Goal: Book appointment/travel/reservation

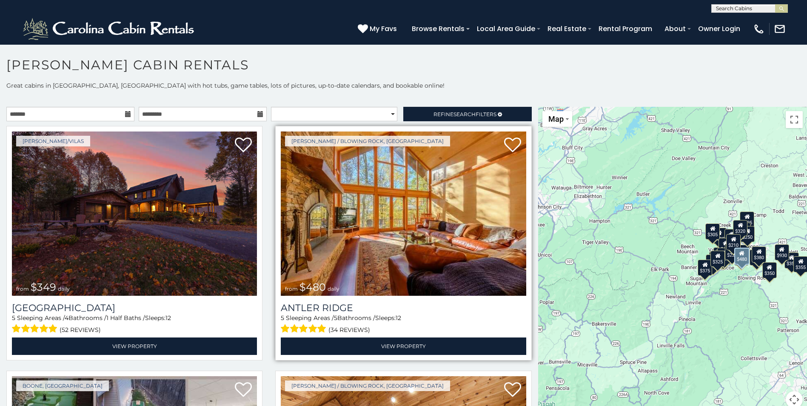
click at [406, 216] on img at bounding box center [403, 214] width 245 height 164
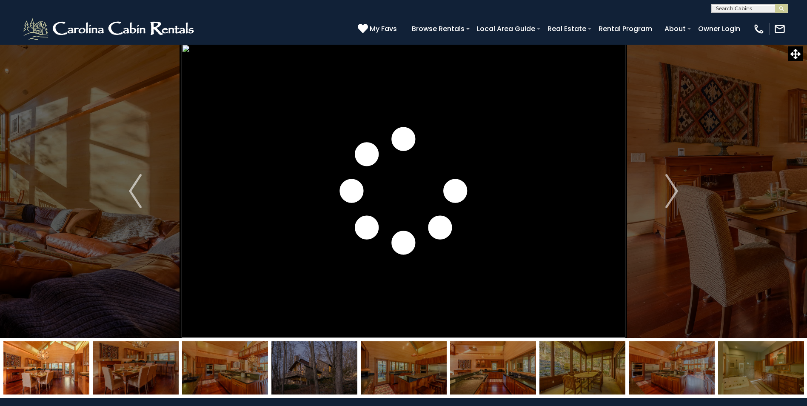
click at [678, 190] on img "Next" at bounding box center [672, 191] width 13 height 34
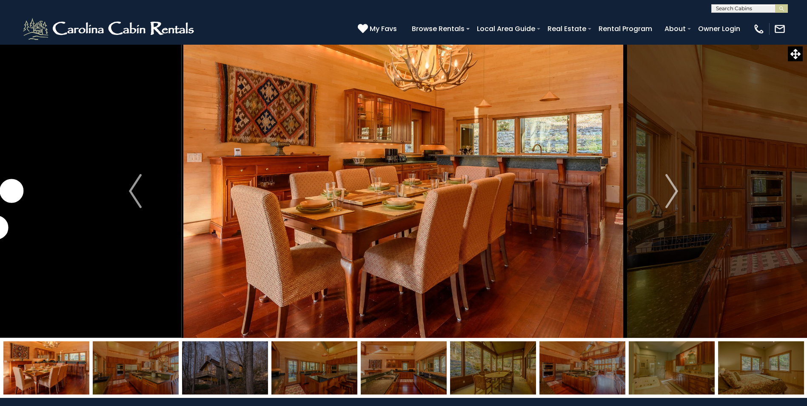
click at [678, 190] on img "Next" at bounding box center [672, 191] width 13 height 34
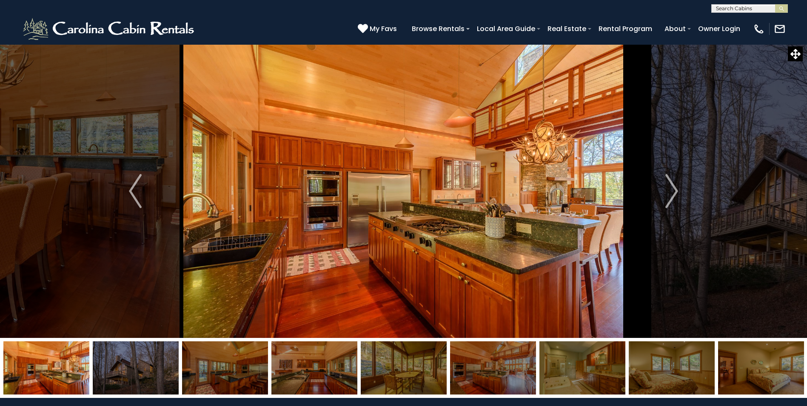
click at [678, 190] on img "Next" at bounding box center [672, 191] width 13 height 34
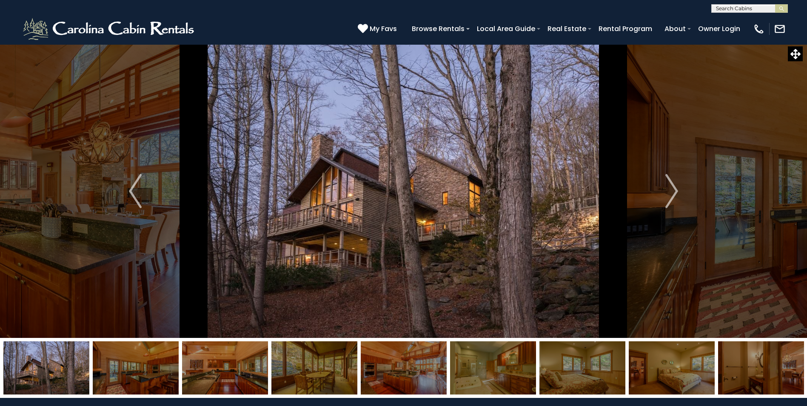
click at [678, 190] on img "Next" at bounding box center [672, 191] width 13 height 34
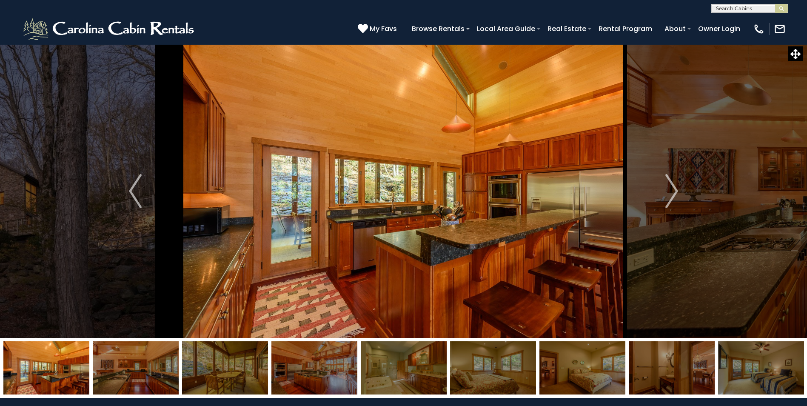
click at [678, 190] on img "Next" at bounding box center [672, 191] width 13 height 34
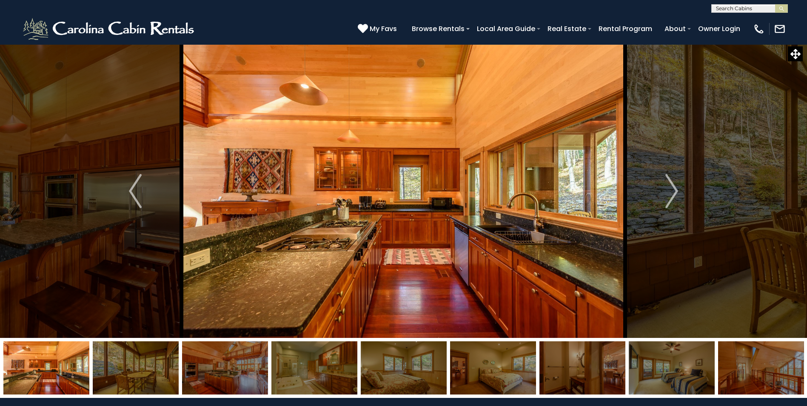
click at [678, 190] on img "Next" at bounding box center [672, 191] width 13 height 34
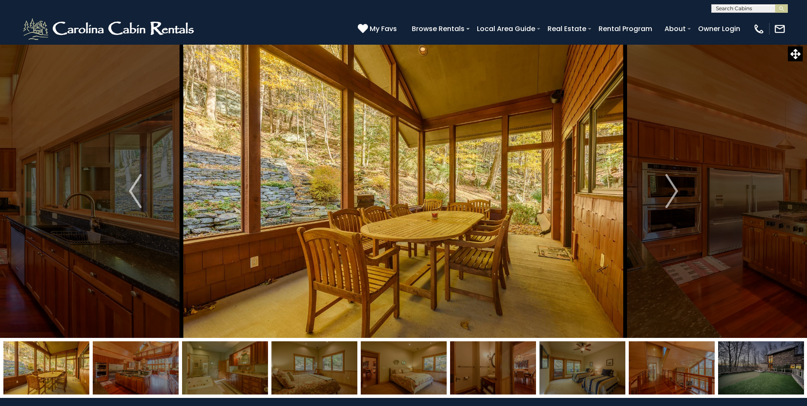
click at [678, 190] on img "Next" at bounding box center [672, 191] width 13 height 34
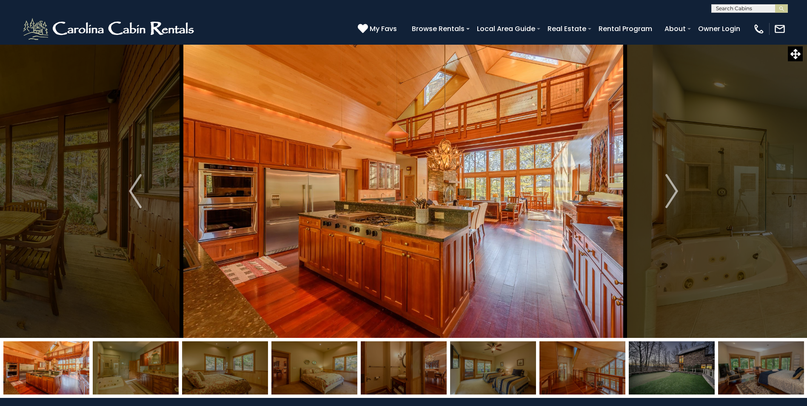
click at [678, 190] on img "Next" at bounding box center [672, 191] width 13 height 34
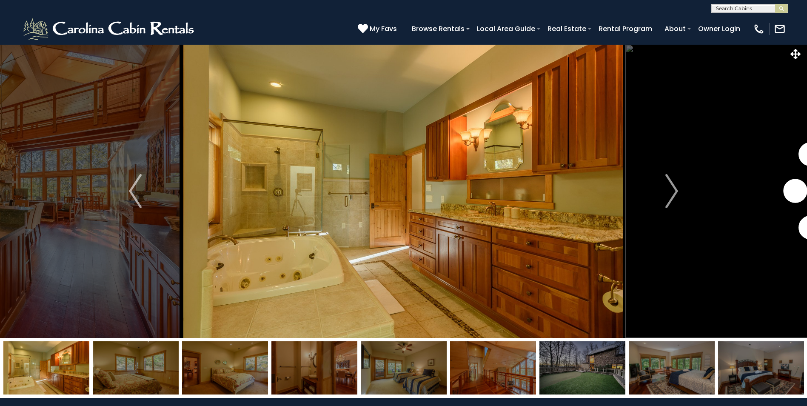
click at [678, 190] on img "Next" at bounding box center [672, 191] width 13 height 34
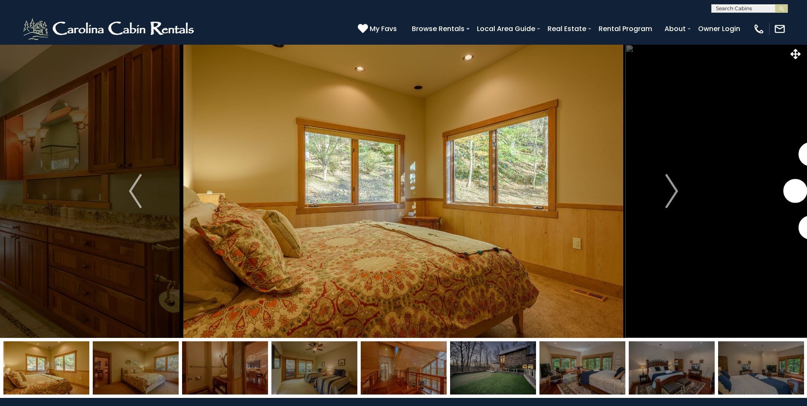
click at [678, 190] on img "Next" at bounding box center [672, 191] width 13 height 34
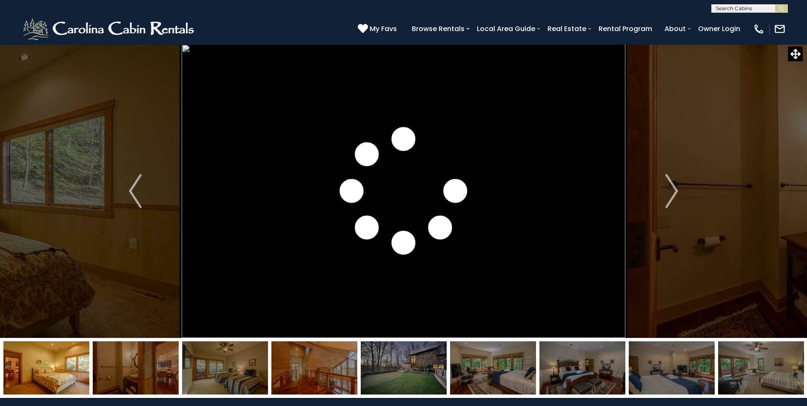
click at [678, 190] on img "Next" at bounding box center [672, 191] width 13 height 34
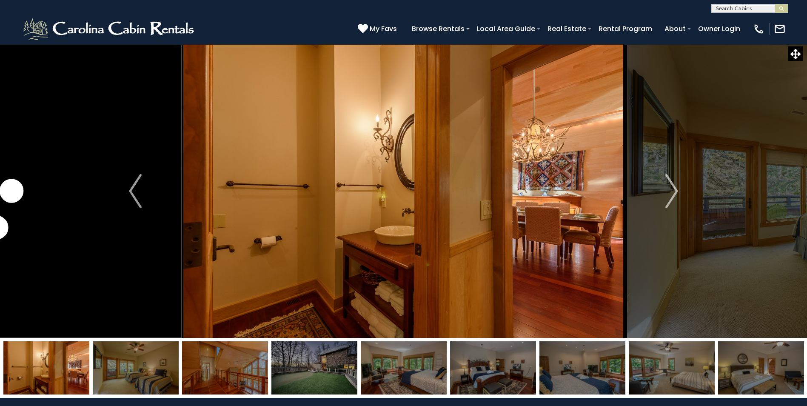
click at [678, 190] on img "Next" at bounding box center [672, 191] width 13 height 34
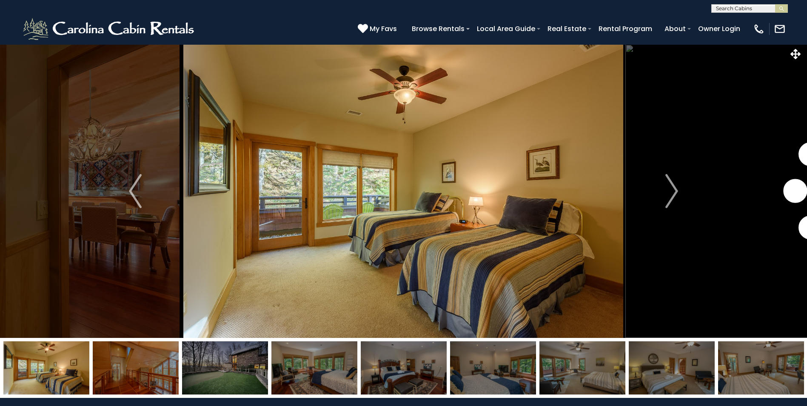
click at [678, 190] on img "Next" at bounding box center [672, 191] width 13 height 34
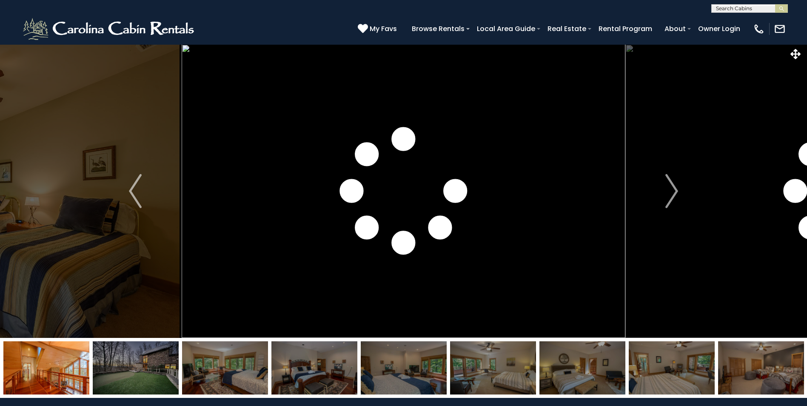
click at [678, 190] on img "Next" at bounding box center [672, 191] width 13 height 34
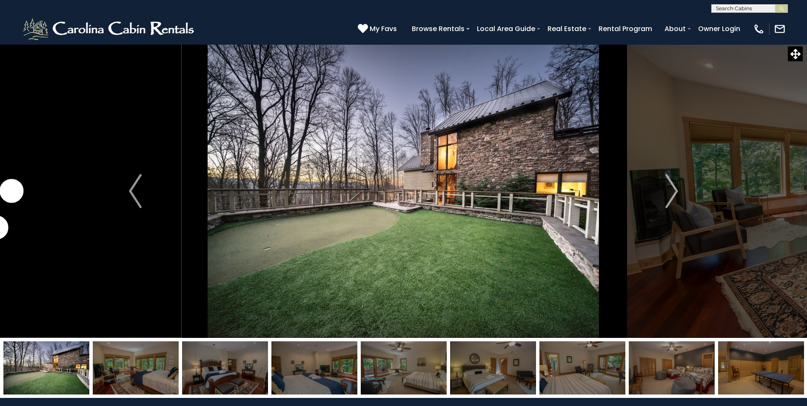
click at [678, 190] on img "Next" at bounding box center [672, 191] width 13 height 34
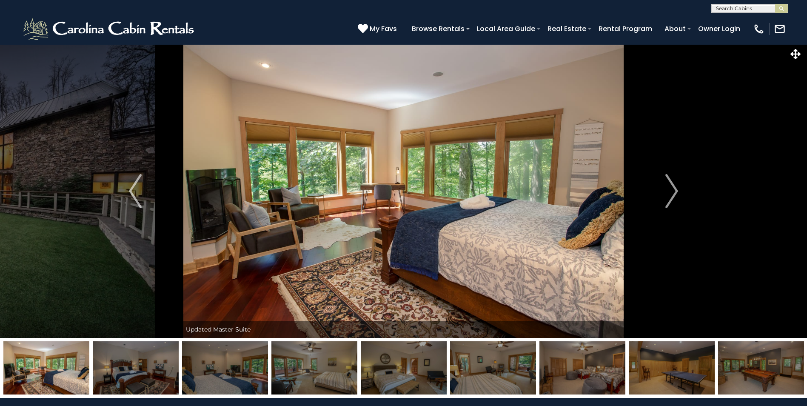
click at [678, 190] on img "Next" at bounding box center [672, 191] width 13 height 34
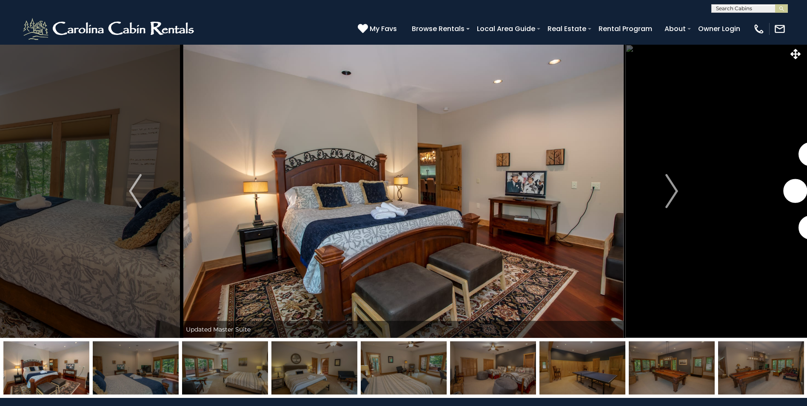
click at [678, 190] on img "Next" at bounding box center [672, 191] width 13 height 34
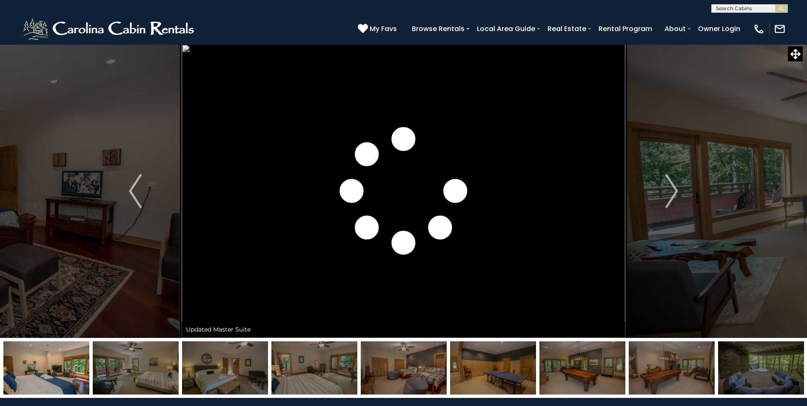
click at [678, 190] on img "Next" at bounding box center [672, 191] width 13 height 34
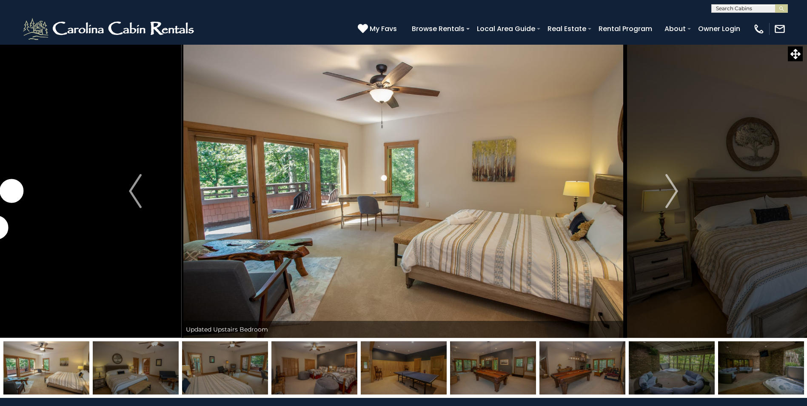
click at [678, 190] on img "Next" at bounding box center [672, 191] width 13 height 34
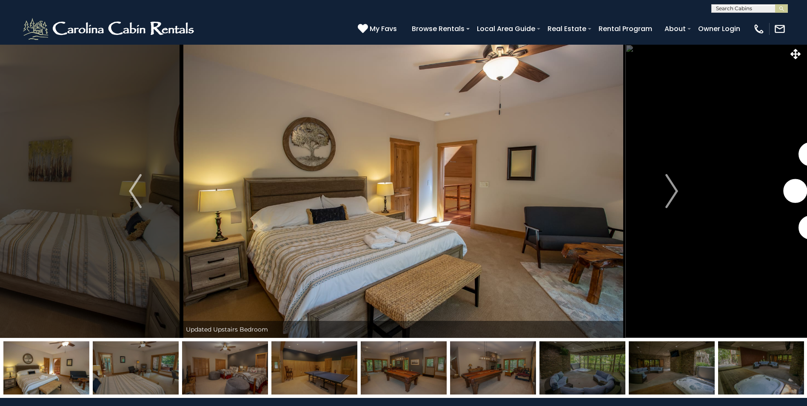
click at [678, 190] on img "Next" at bounding box center [672, 191] width 13 height 34
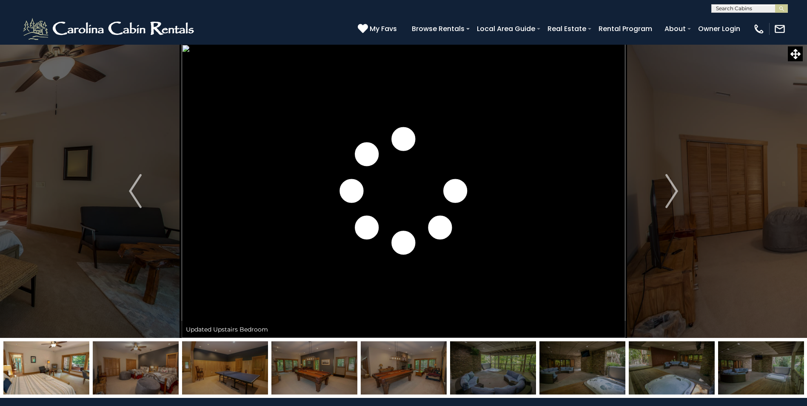
click at [678, 190] on img "Next" at bounding box center [672, 191] width 13 height 34
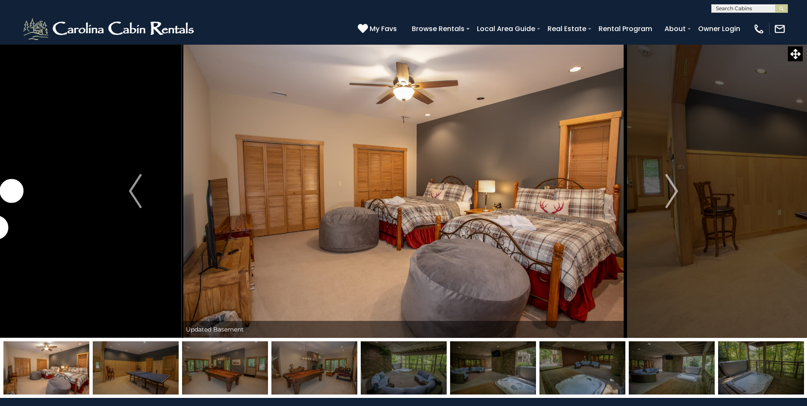
click at [678, 190] on img "Next" at bounding box center [672, 191] width 13 height 34
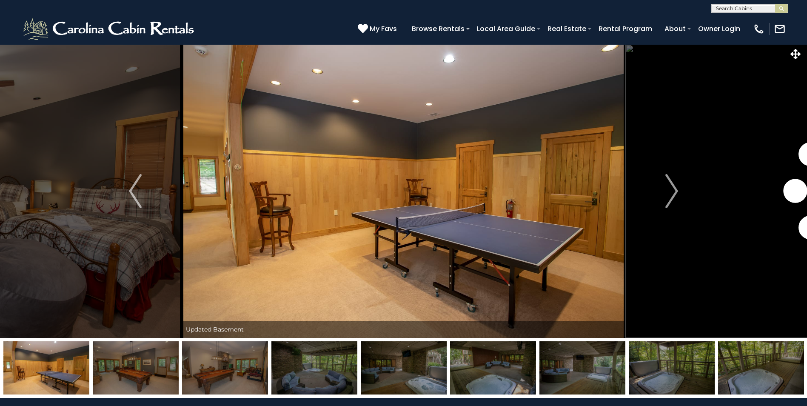
click at [678, 190] on img "Next" at bounding box center [672, 191] width 13 height 34
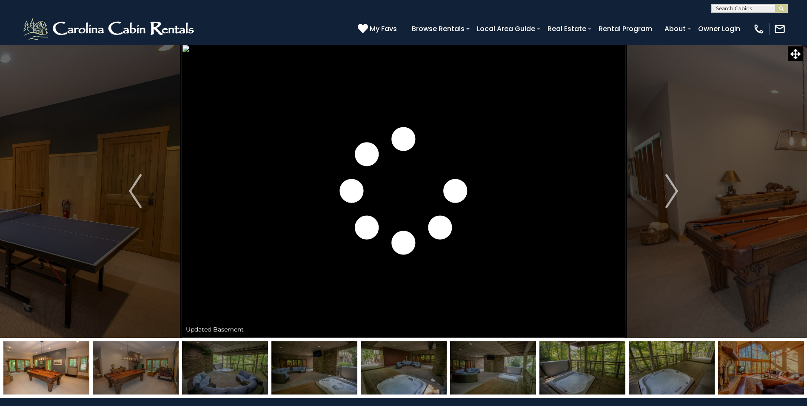
click at [678, 190] on img "Next" at bounding box center [672, 191] width 13 height 34
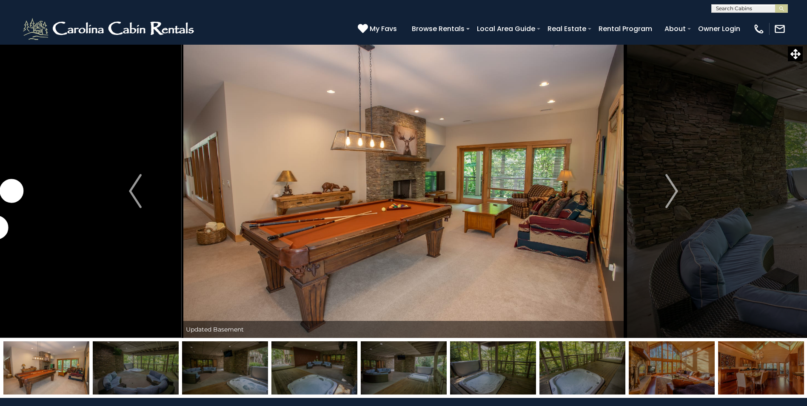
click at [678, 190] on img "Next" at bounding box center [672, 191] width 13 height 34
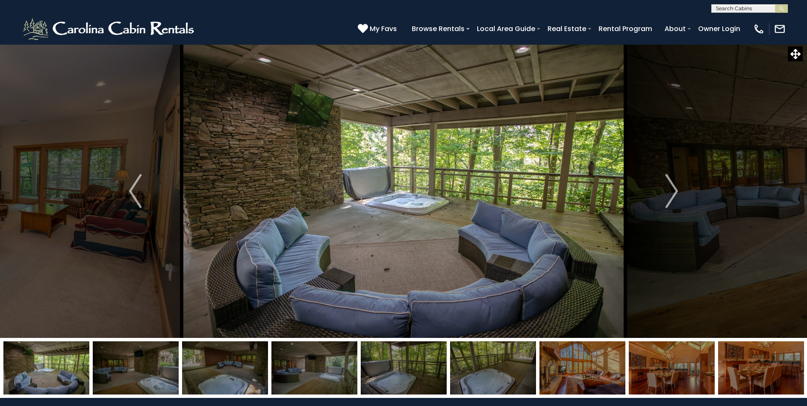
click at [678, 190] on img "Next" at bounding box center [672, 191] width 13 height 34
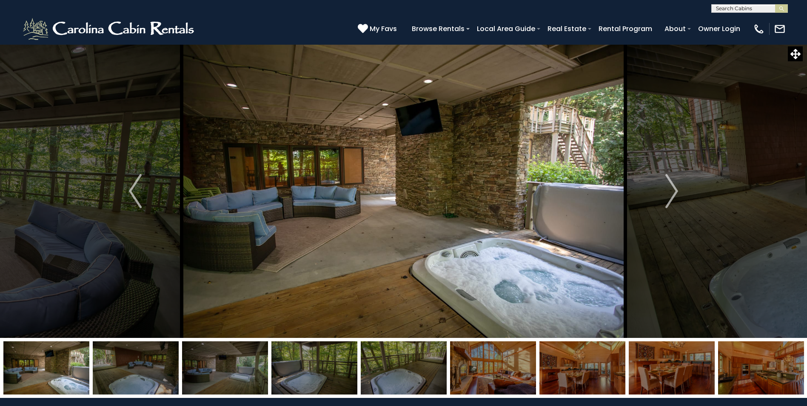
click at [678, 190] on img "Next" at bounding box center [672, 191] width 13 height 34
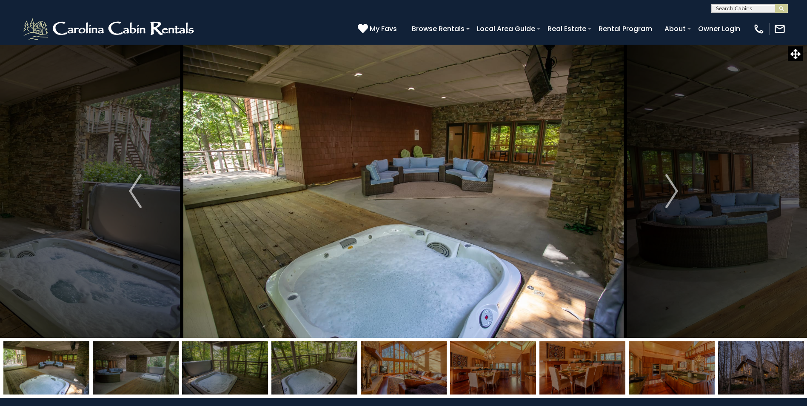
click at [678, 190] on img "Next" at bounding box center [672, 191] width 13 height 34
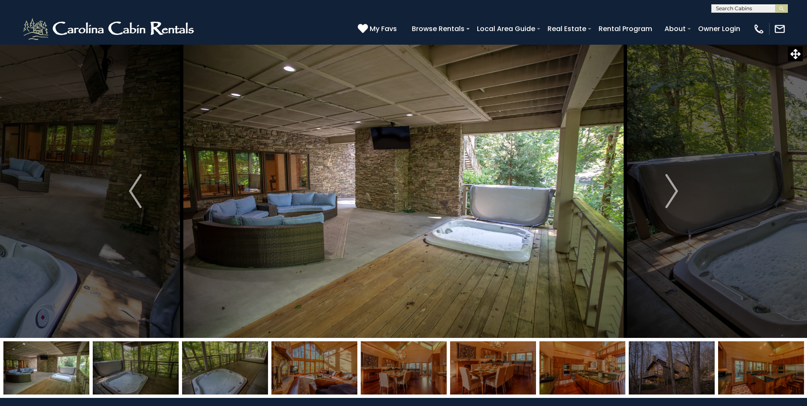
click at [678, 190] on img "Next" at bounding box center [672, 191] width 13 height 34
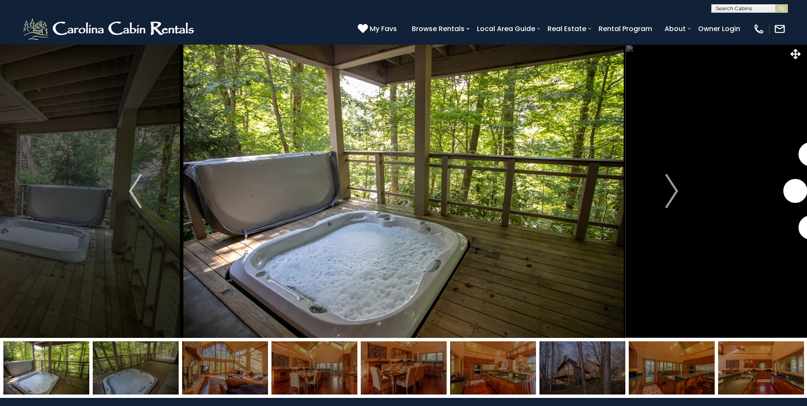
click at [678, 190] on img "Next" at bounding box center [672, 191] width 13 height 34
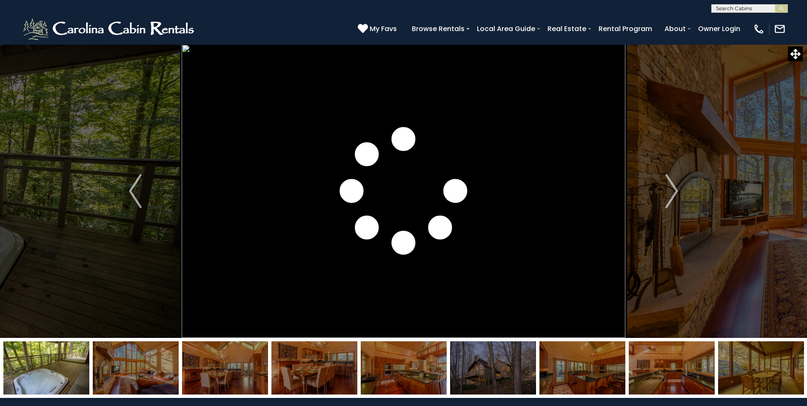
click at [678, 190] on img "Next" at bounding box center [672, 191] width 13 height 34
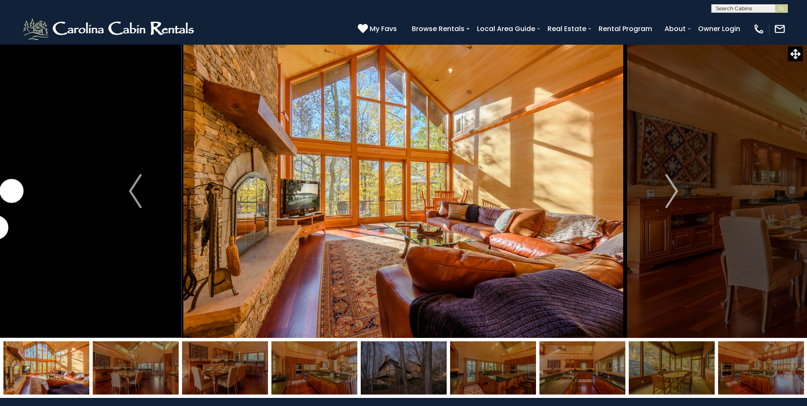
click at [678, 190] on img "Next" at bounding box center [672, 191] width 13 height 34
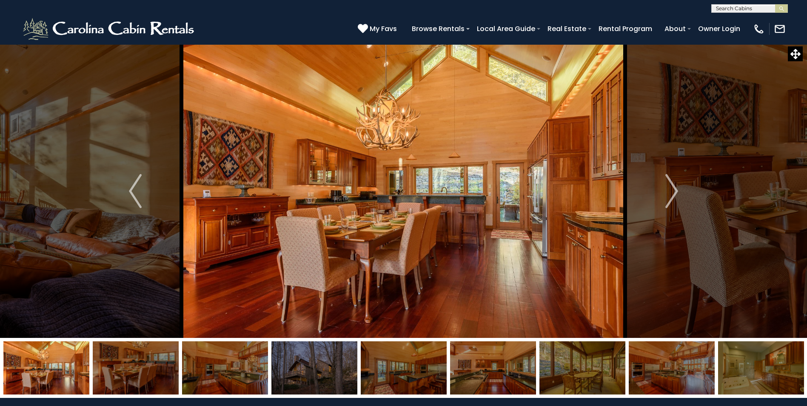
click at [678, 190] on img "Next" at bounding box center [672, 191] width 13 height 34
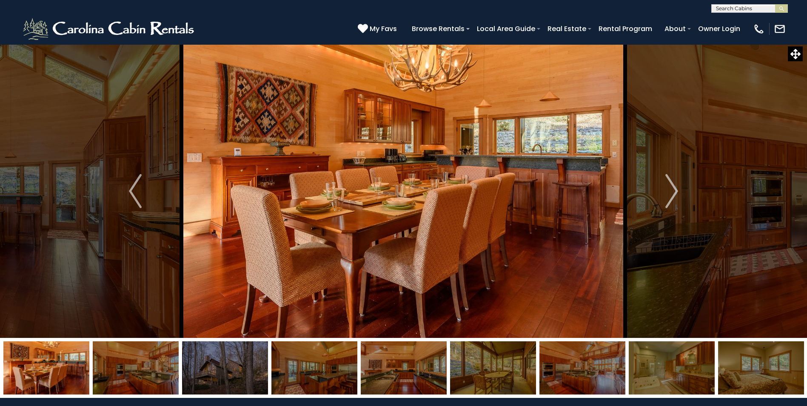
click at [678, 190] on img "Next" at bounding box center [672, 191] width 13 height 34
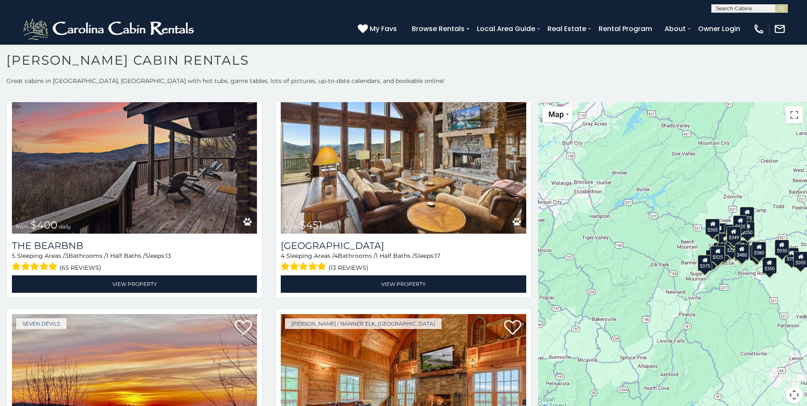
scroll to position [995, 0]
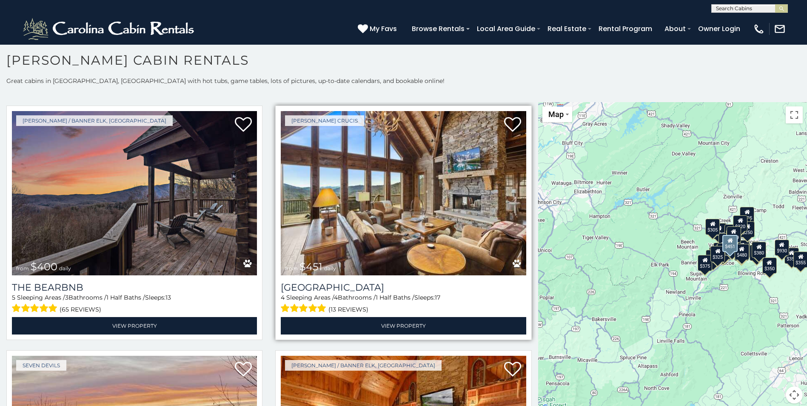
click at [409, 187] on img at bounding box center [403, 193] width 245 height 164
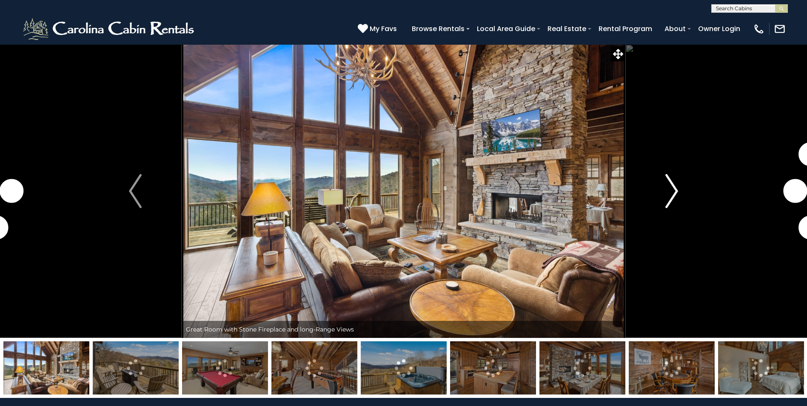
click at [675, 192] on img "Next" at bounding box center [672, 191] width 13 height 34
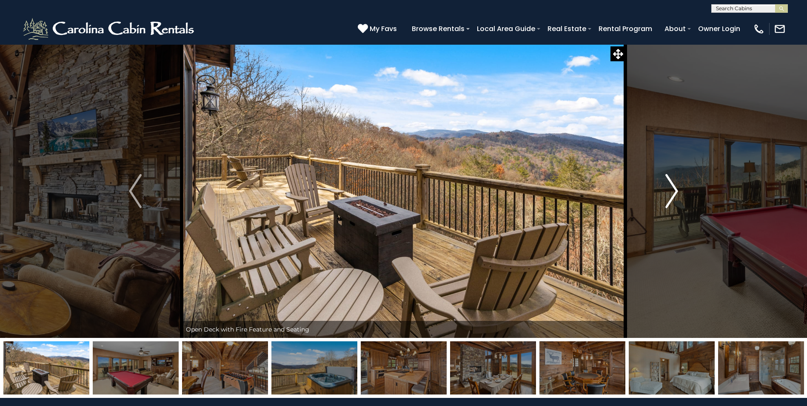
click at [675, 192] on img "Next" at bounding box center [672, 191] width 13 height 34
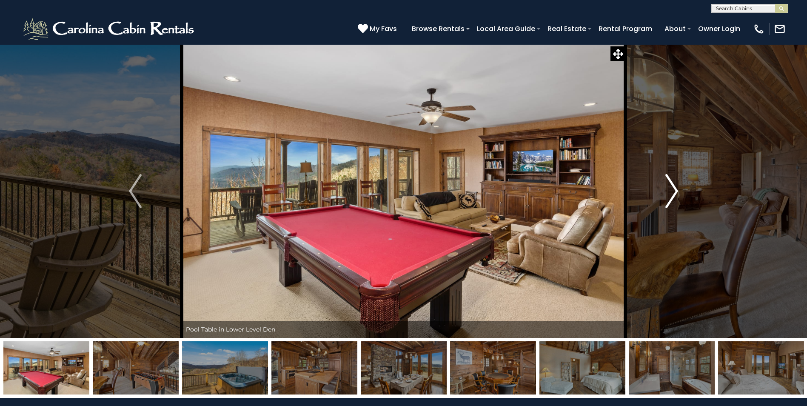
click at [675, 192] on img "Next" at bounding box center [672, 191] width 13 height 34
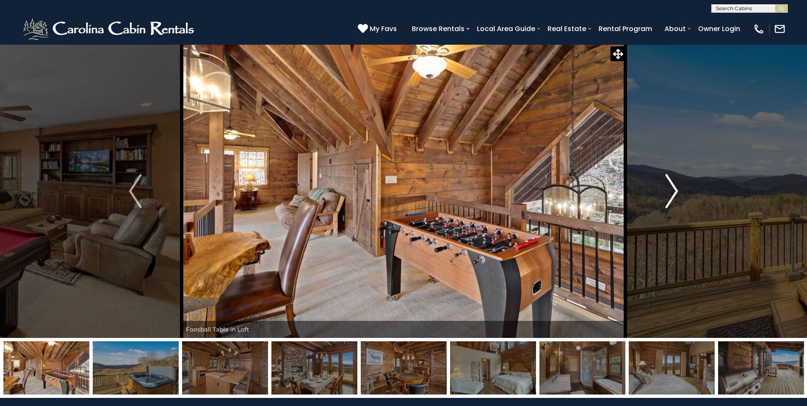
click at [675, 192] on img "Next" at bounding box center [672, 191] width 13 height 34
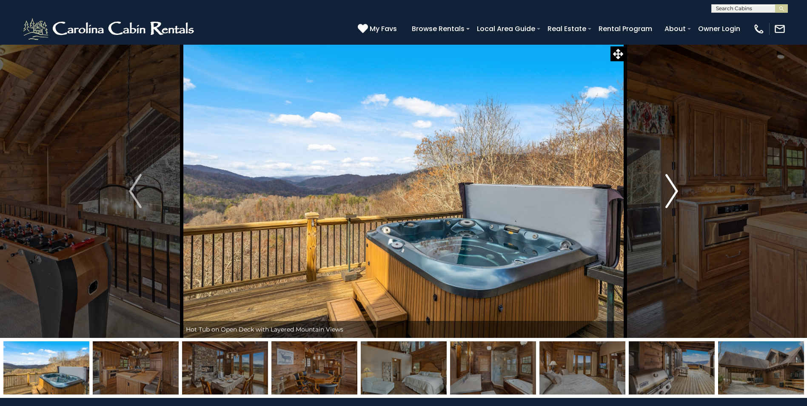
click at [675, 192] on img "Next" at bounding box center [672, 191] width 13 height 34
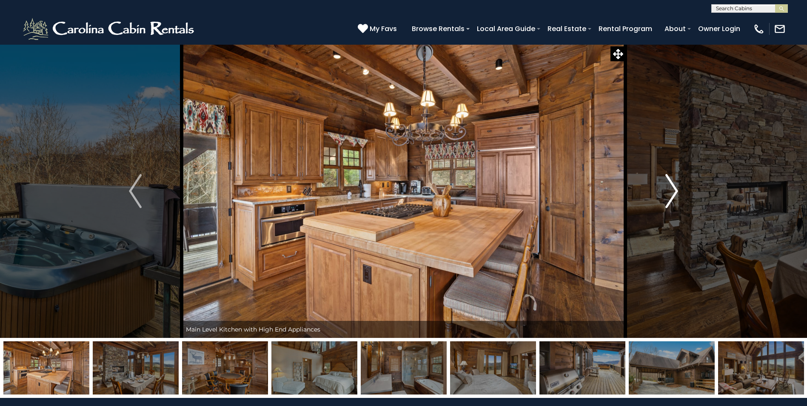
click at [675, 192] on img "Next" at bounding box center [672, 191] width 13 height 34
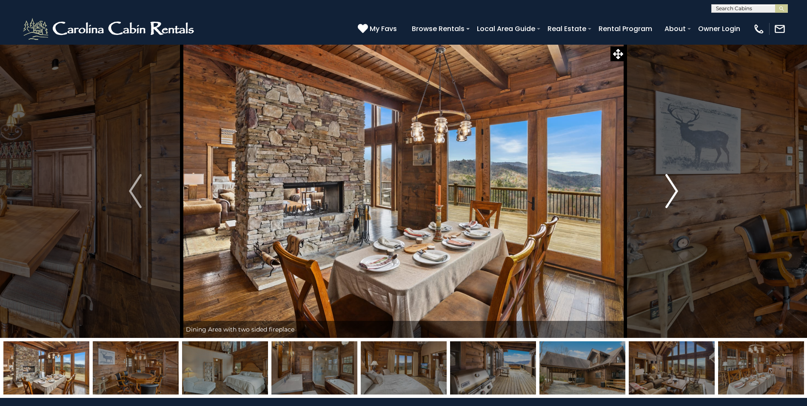
click at [675, 192] on img "Next" at bounding box center [672, 191] width 13 height 34
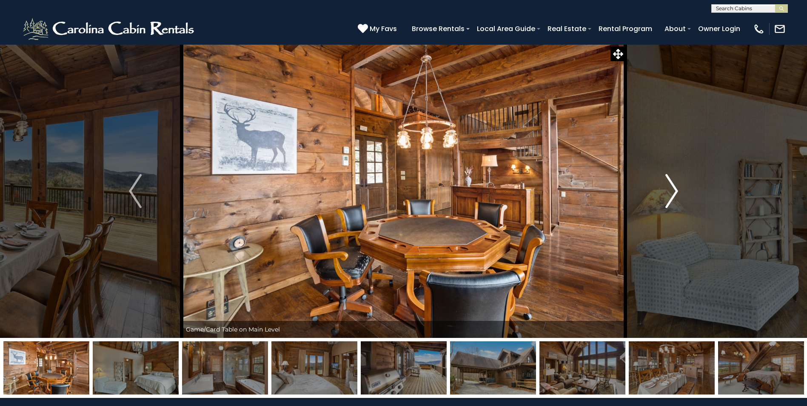
click at [675, 192] on img "Next" at bounding box center [672, 191] width 13 height 34
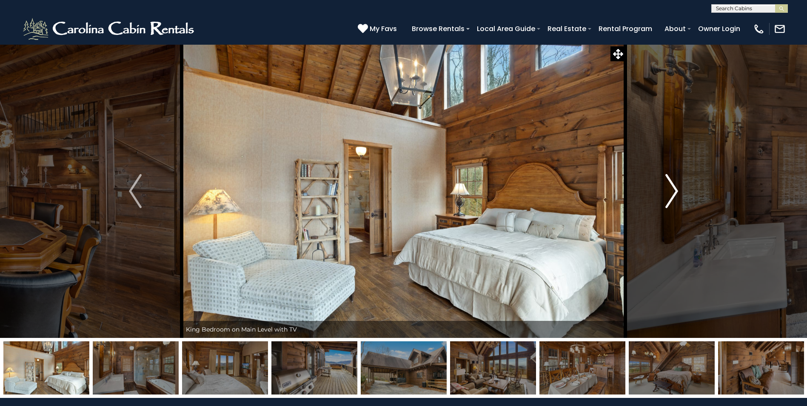
click at [675, 192] on img "Next" at bounding box center [672, 191] width 13 height 34
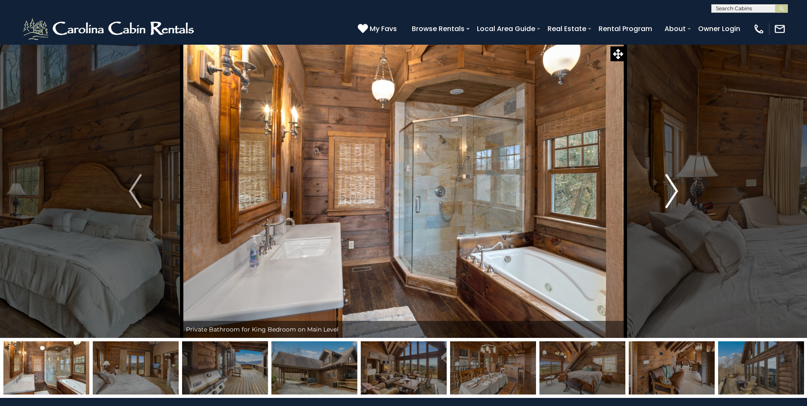
click at [675, 192] on img "Next" at bounding box center [672, 191] width 13 height 34
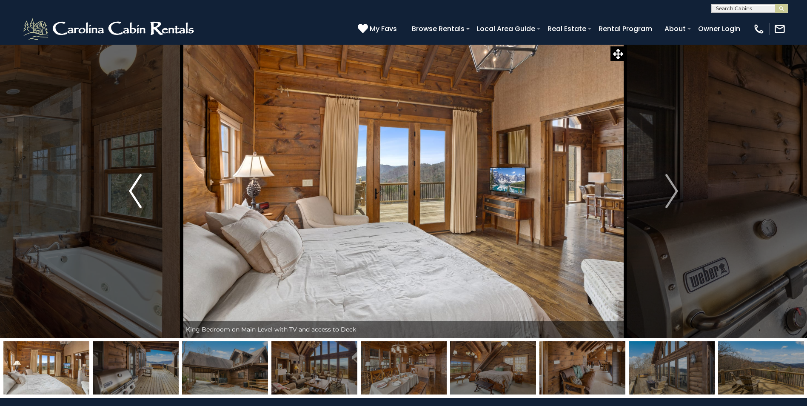
click at [132, 196] on img "Previous" at bounding box center [135, 191] width 13 height 34
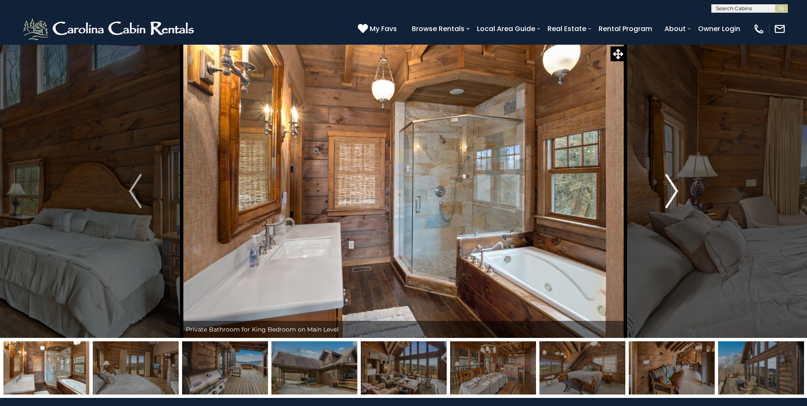
click at [676, 196] on img "Next" at bounding box center [672, 191] width 13 height 34
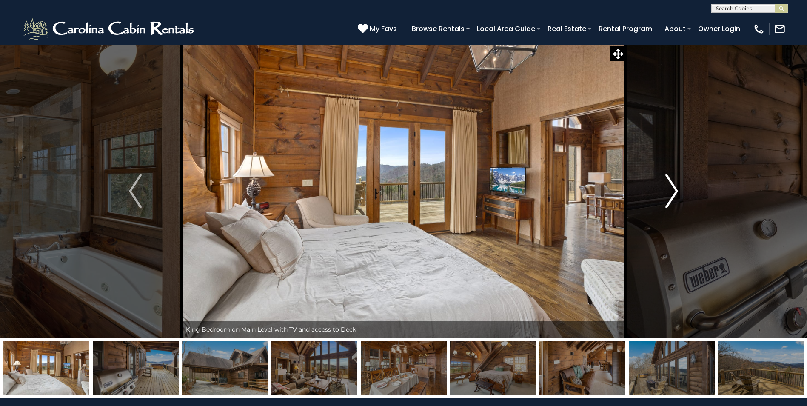
click at [676, 196] on img "Next" at bounding box center [672, 191] width 13 height 34
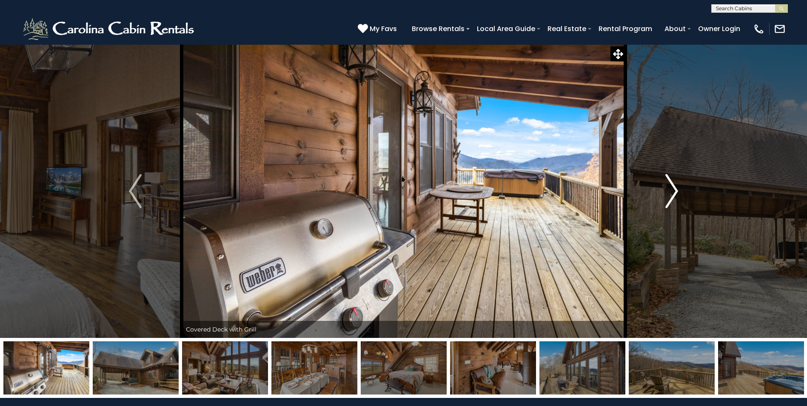
click at [676, 196] on img "Next" at bounding box center [672, 191] width 13 height 34
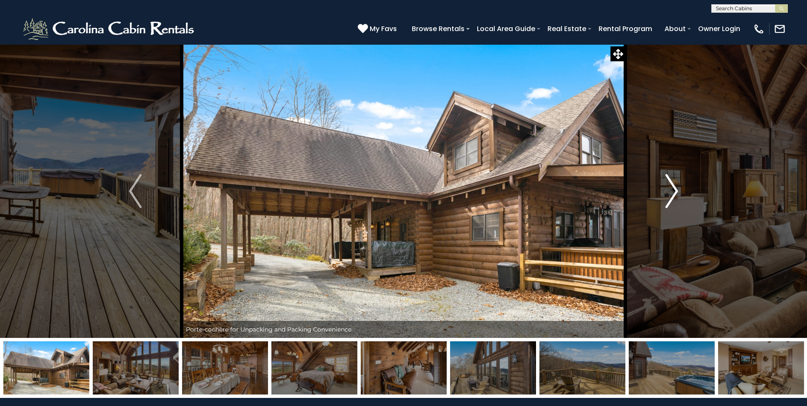
click at [676, 196] on img "Next" at bounding box center [672, 191] width 13 height 34
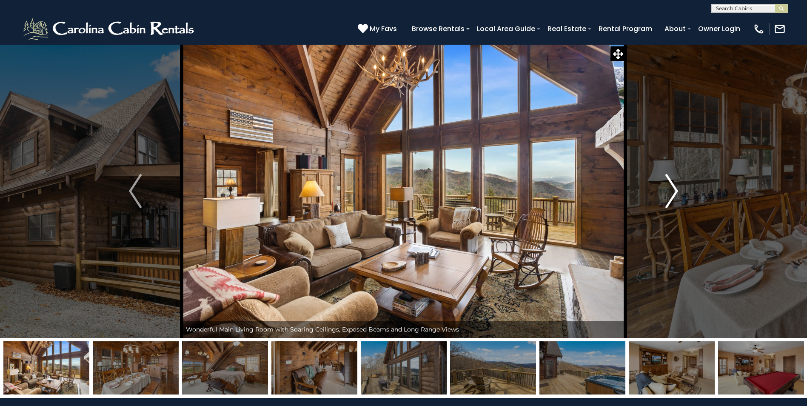
click at [676, 196] on img "Next" at bounding box center [672, 191] width 13 height 34
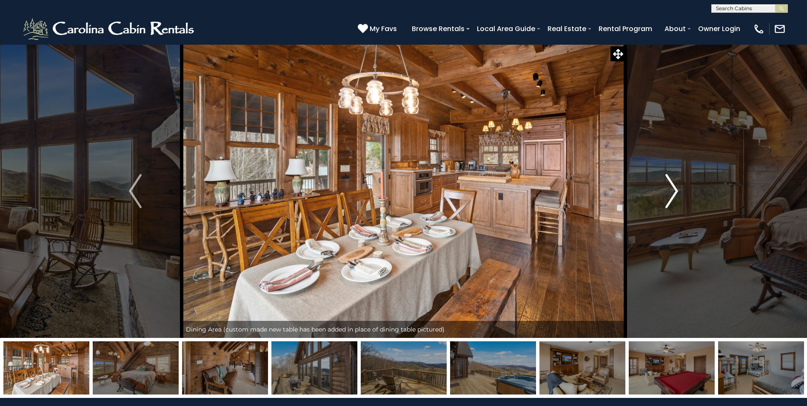
click at [676, 196] on img "Next" at bounding box center [672, 191] width 13 height 34
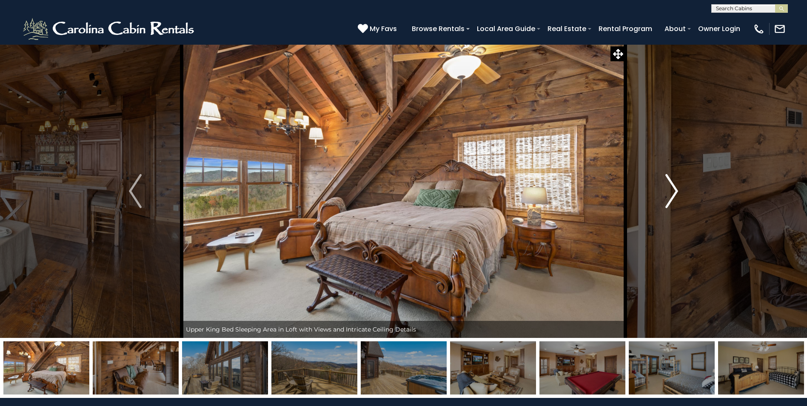
click at [676, 196] on img "Next" at bounding box center [672, 191] width 13 height 34
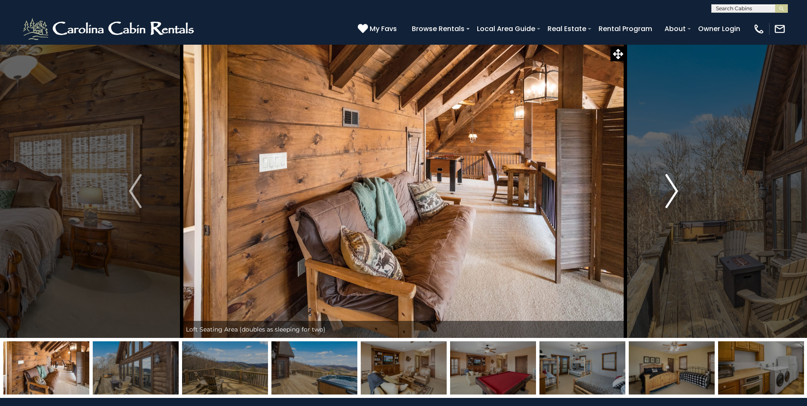
click at [676, 196] on img "Next" at bounding box center [672, 191] width 13 height 34
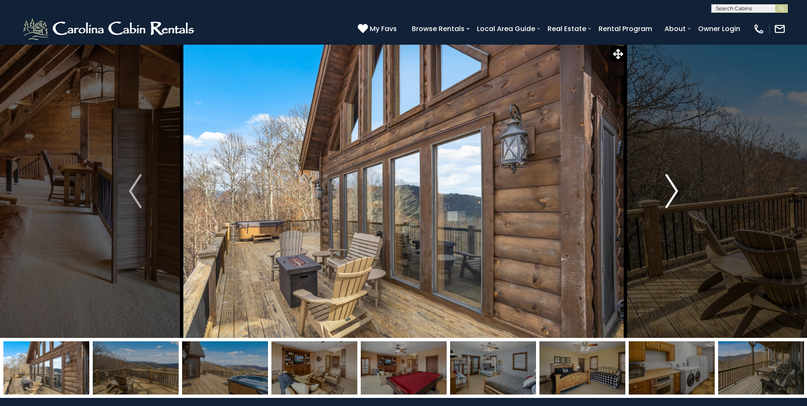
click at [676, 196] on img "Next" at bounding box center [672, 191] width 13 height 34
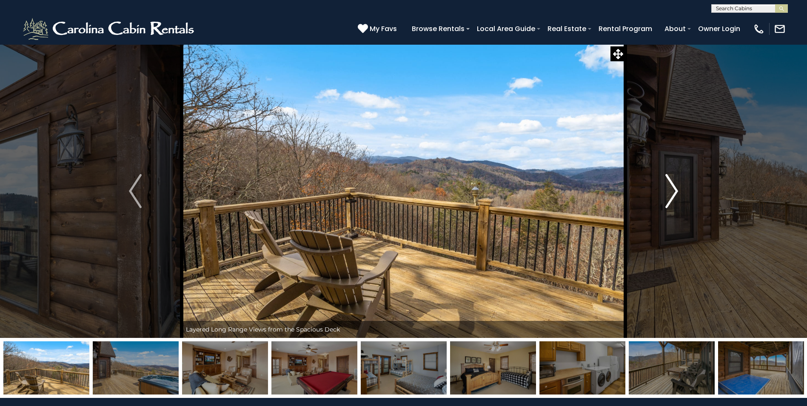
click at [676, 196] on img "Next" at bounding box center [672, 191] width 13 height 34
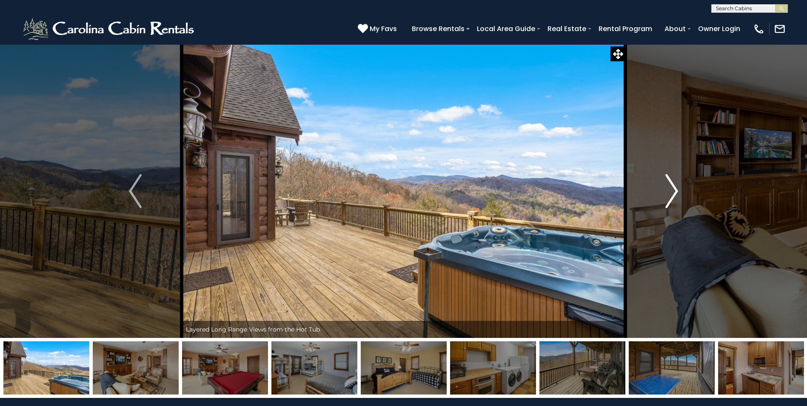
click at [676, 196] on img "Next" at bounding box center [672, 191] width 13 height 34
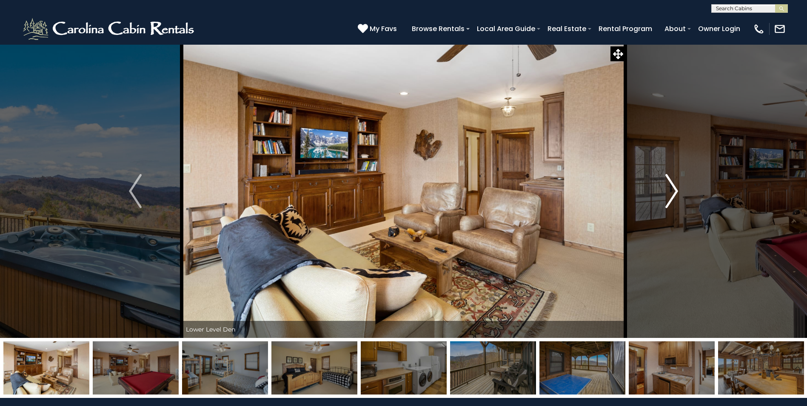
click at [676, 196] on img "Next" at bounding box center [672, 191] width 13 height 34
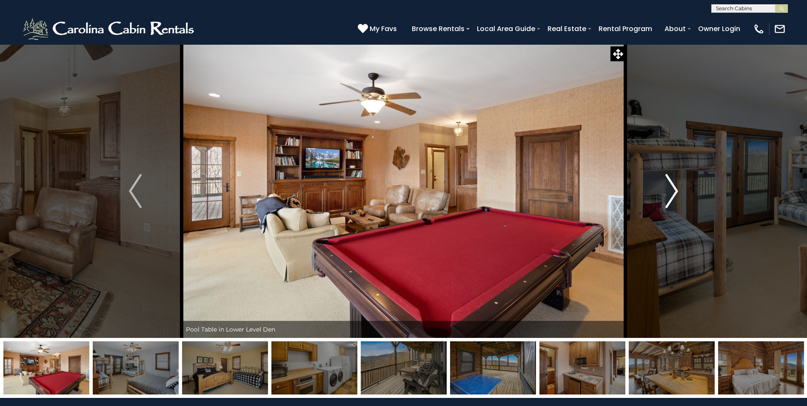
click at [676, 196] on img "Next" at bounding box center [672, 191] width 13 height 34
